Goal: Find specific page/section: Find specific page/section

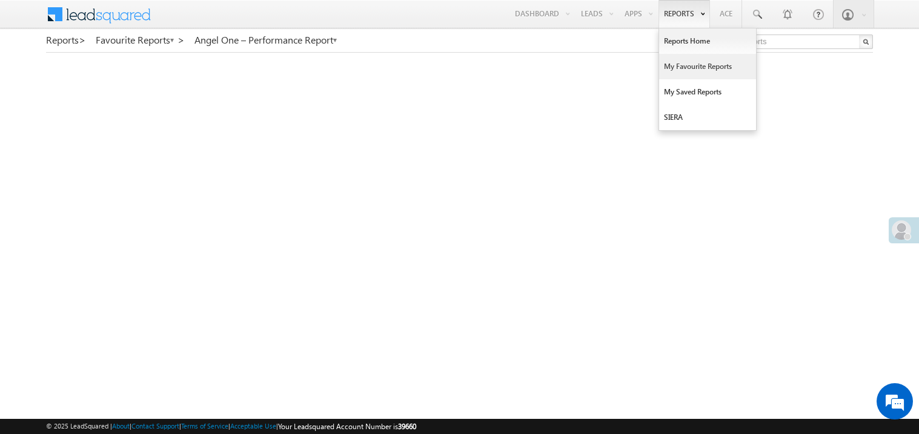
click at [678, 62] on link "My Favourite Reports" at bounding box center [707, 66] width 97 height 25
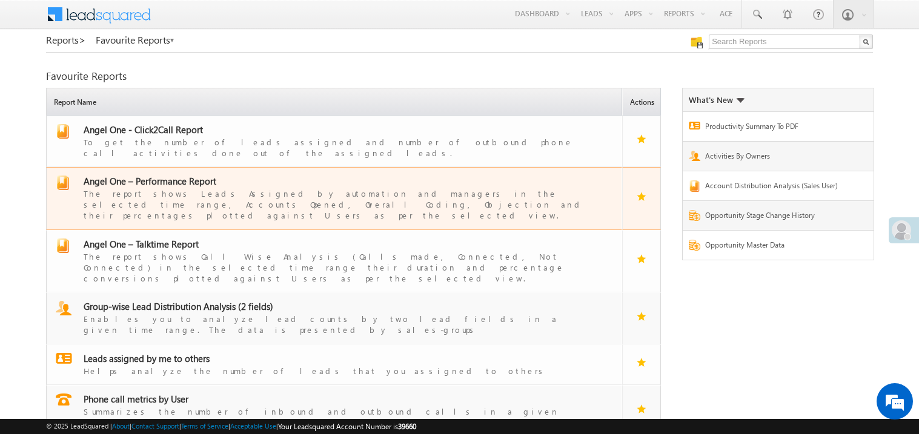
click at [165, 175] on span "Angel One – Performance Report" at bounding box center [150, 181] width 133 height 12
